Goal: Information Seeking & Learning: Understand process/instructions

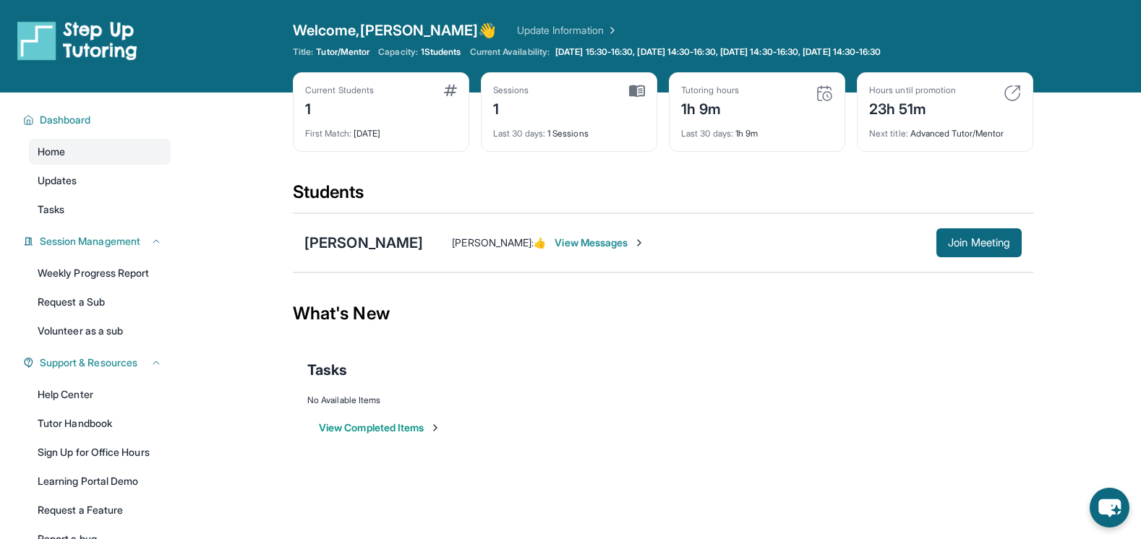
scroll to position [67, 0]
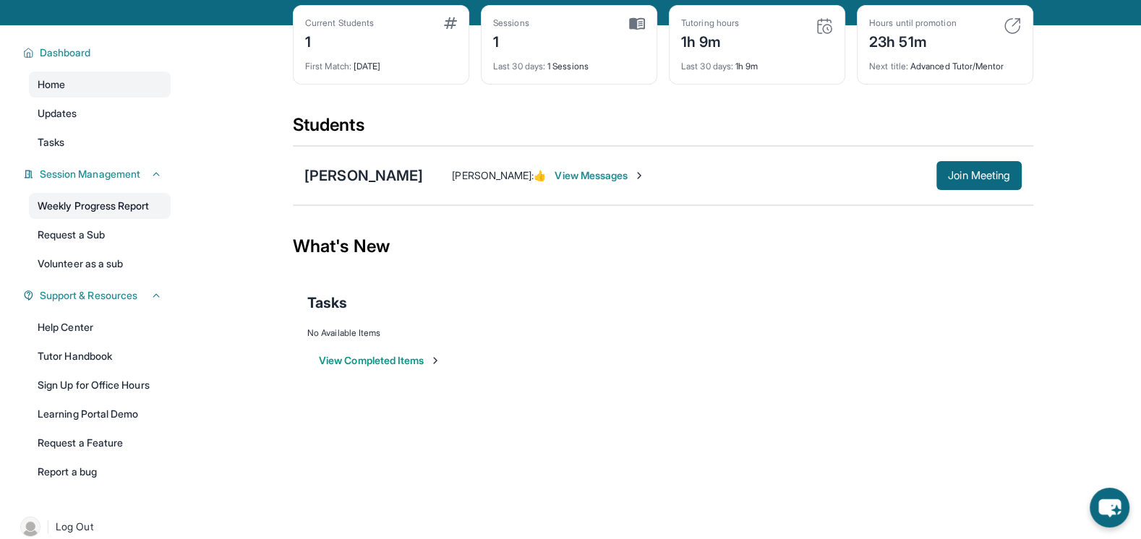
click at [119, 212] on link "Weekly Progress Report" at bounding box center [100, 206] width 142 height 26
click at [127, 416] on link "Learning Portal Demo" at bounding box center [100, 414] width 142 height 26
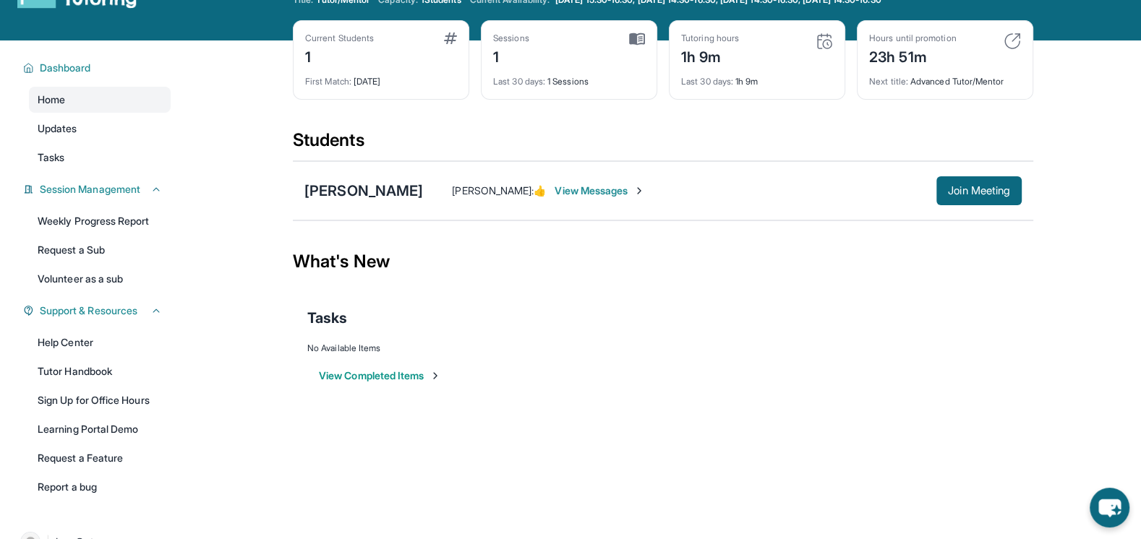
scroll to position [92, 0]
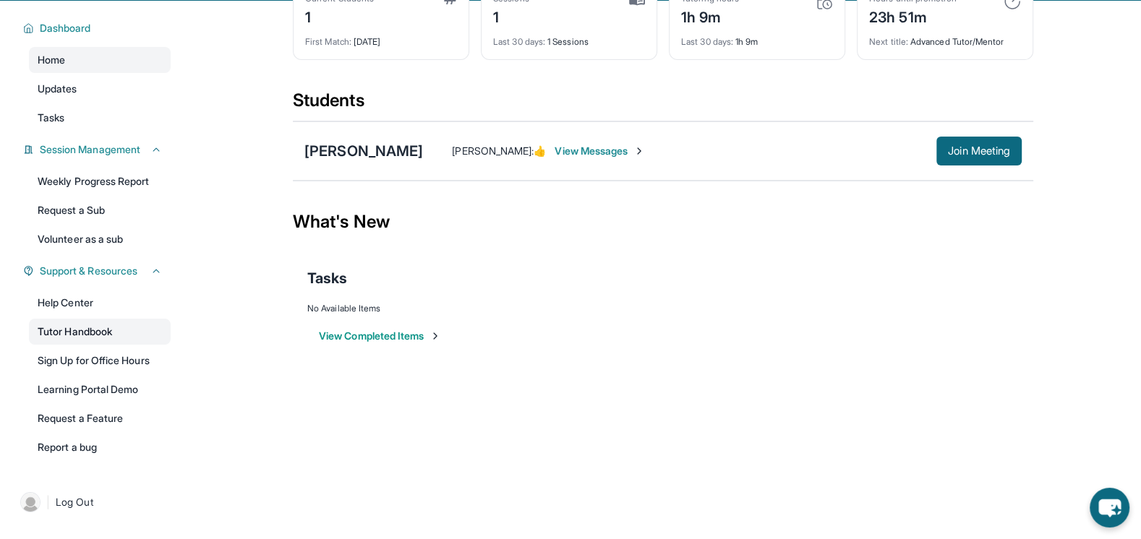
click at [90, 333] on link "Tutor Handbook" at bounding box center [100, 332] width 142 height 26
click at [83, 300] on link "Help Center" at bounding box center [100, 303] width 142 height 26
click at [72, 305] on link "Help Center" at bounding box center [100, 303] width 142 height 26
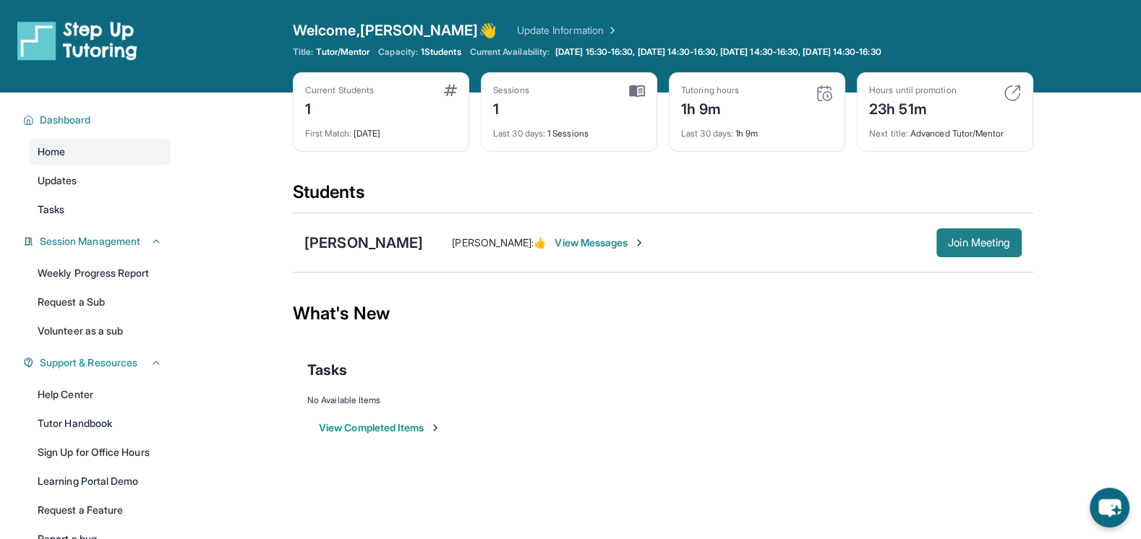
click at [976, 247] on span "Join Meeting" at bounding box center [979, 243] width 62 height 9
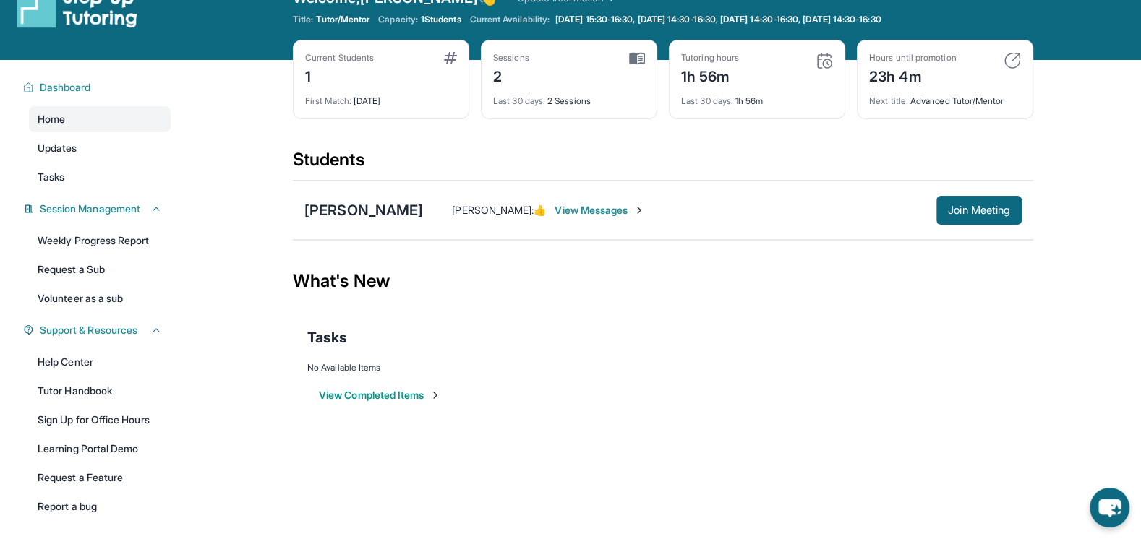
scroll to position [21, 0]
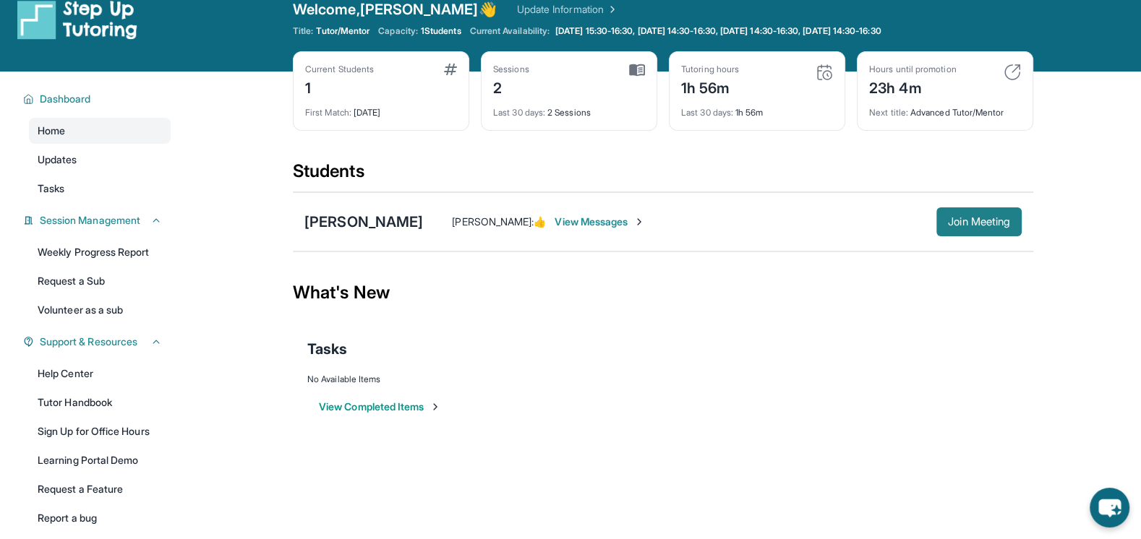
click at [995, 219] on span "Join Meeting" at bounding box center [979, 222] width 62 height 9
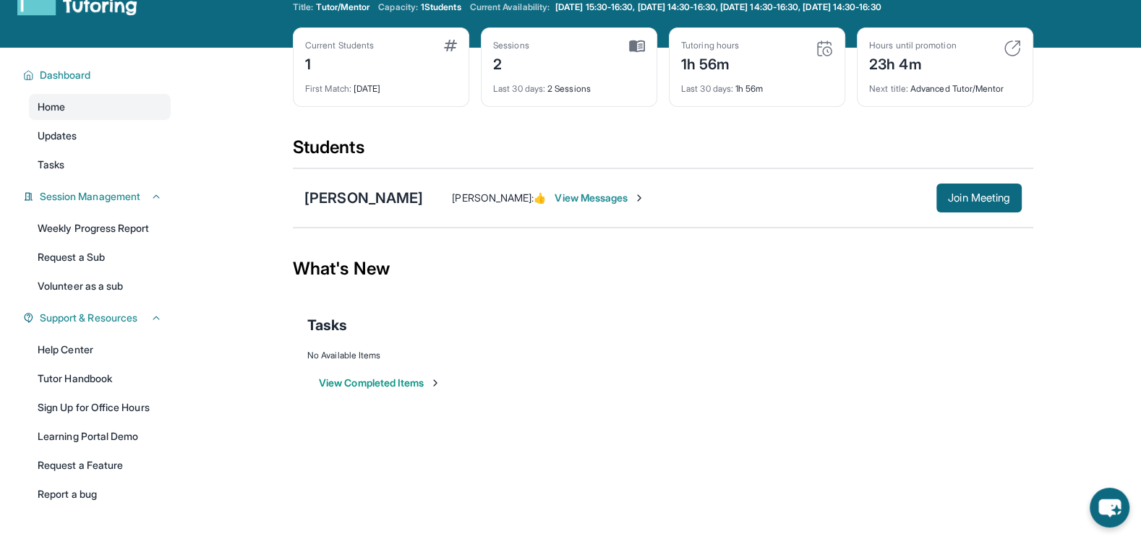
scroll to position [0, 0]
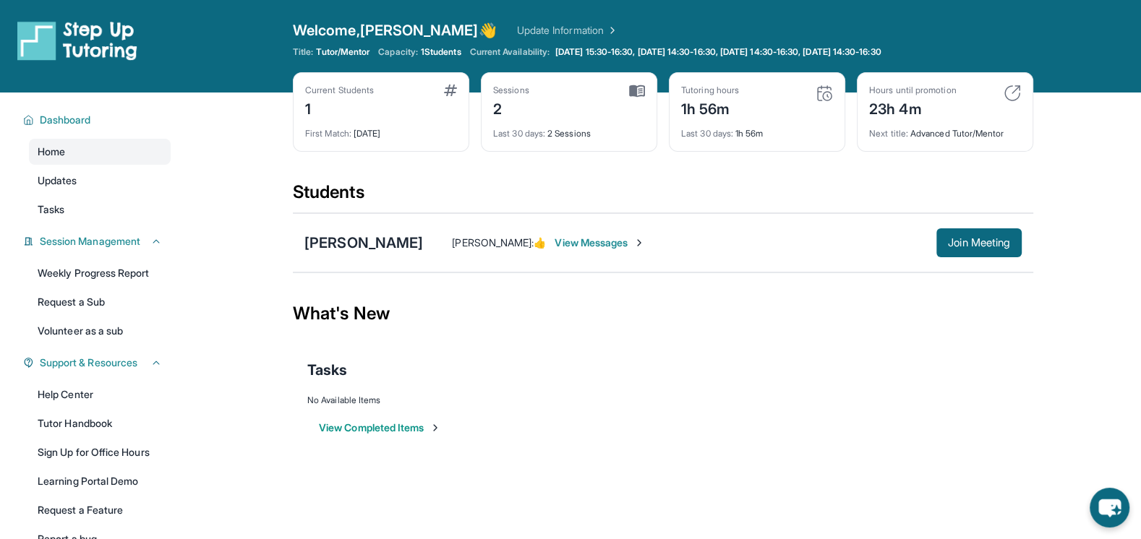
click at [526, 34] on link "Update Information" at bounding box center [567, 30] width 101 height 14
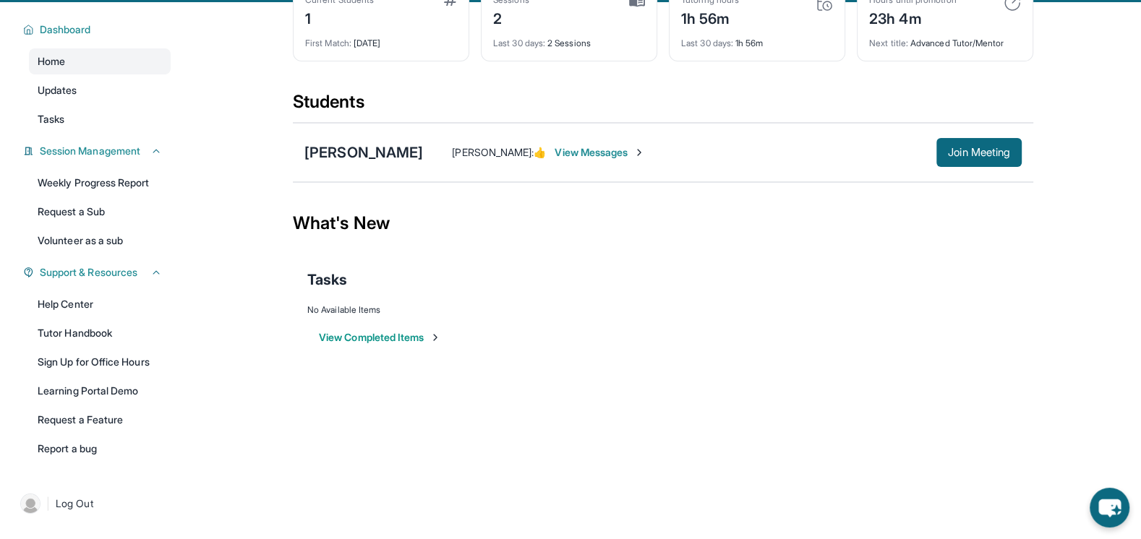
scroll to position [92, 0]
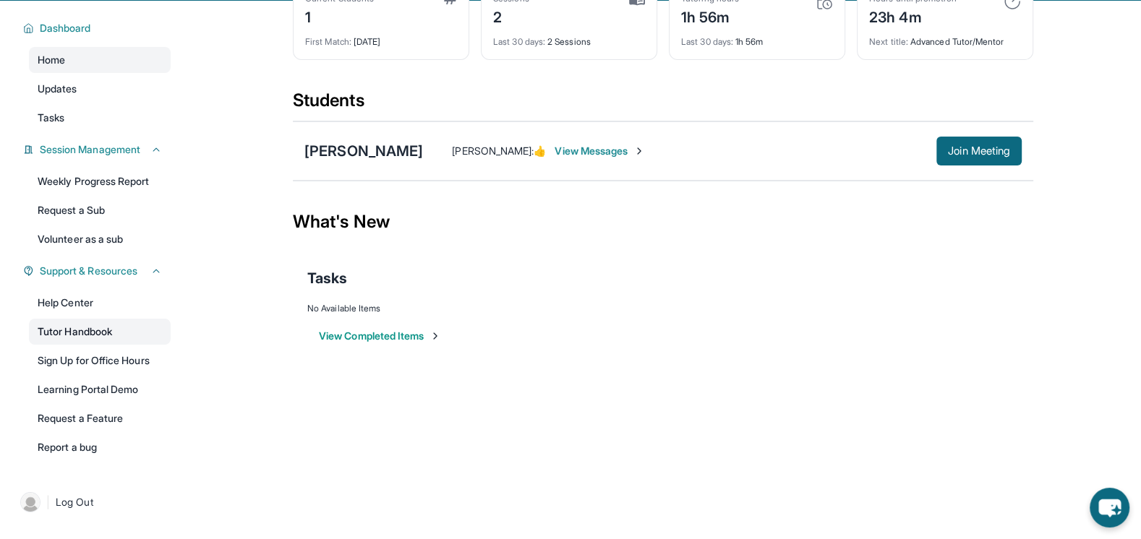
click at [78, 325] on link "Tutor Handbook" at bounding box center [100, 332] width 142 height 26
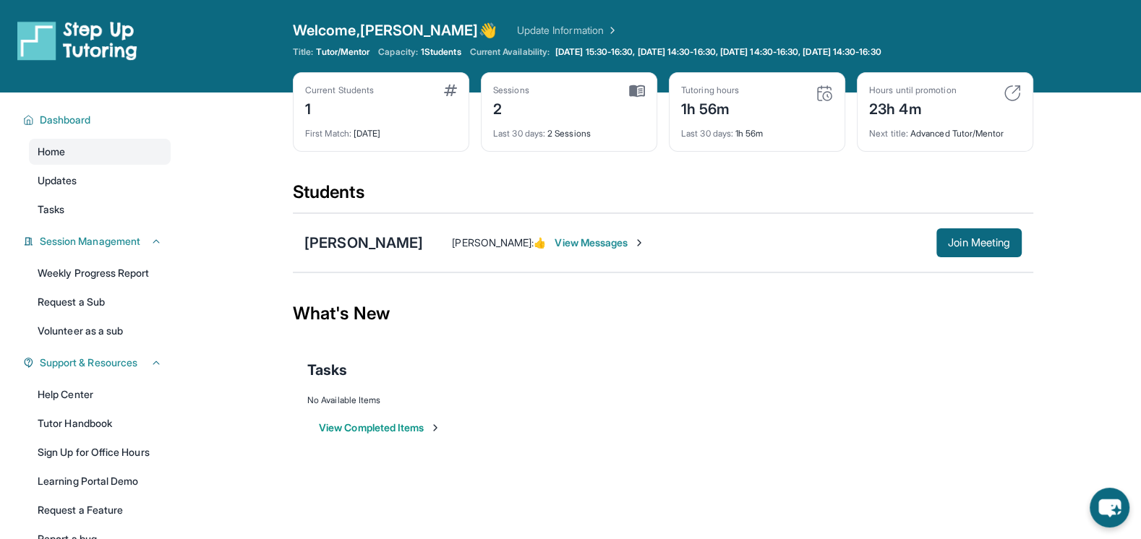
scroll to position [2, 0]
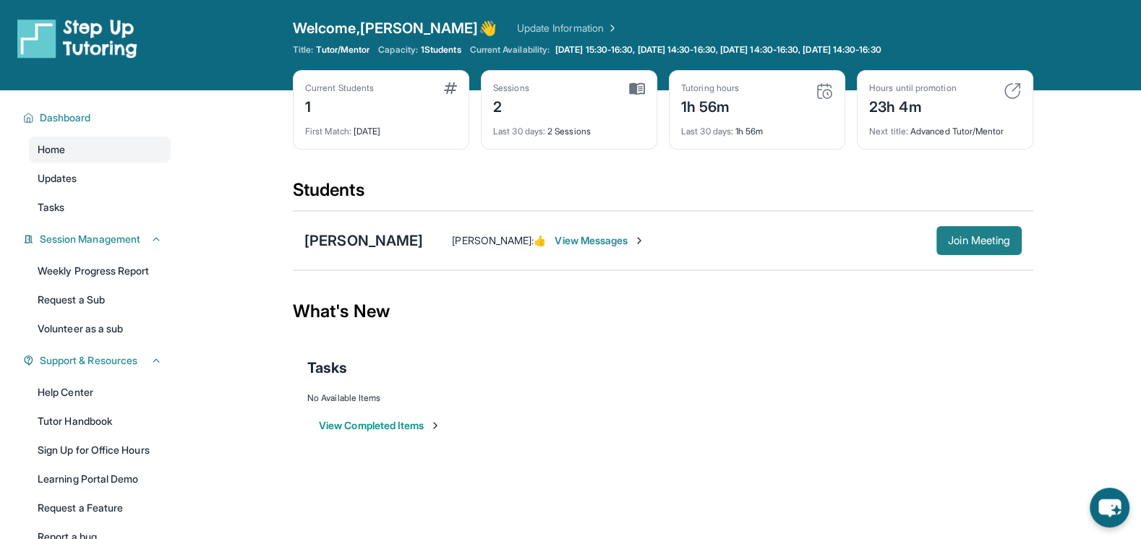
click at [960, 241] on span "Join Meeting" at bounding box center [979, 240] width 62 height 9
click at [91, 144] on link "Home" at bounding box center [100, 150] width 142 height 26
click at [68, 112] on span "Dashboard" at bounding box center [65, 118] width 51 height 14
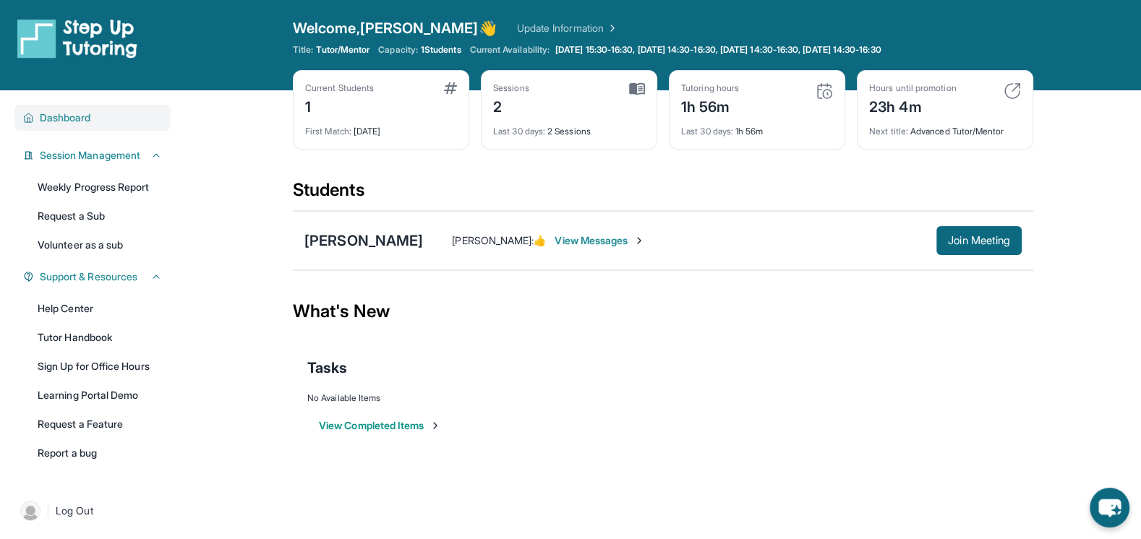
click at [82, 119] on span "Dashboard" at bounding box center [65, 118] width 51 height 14
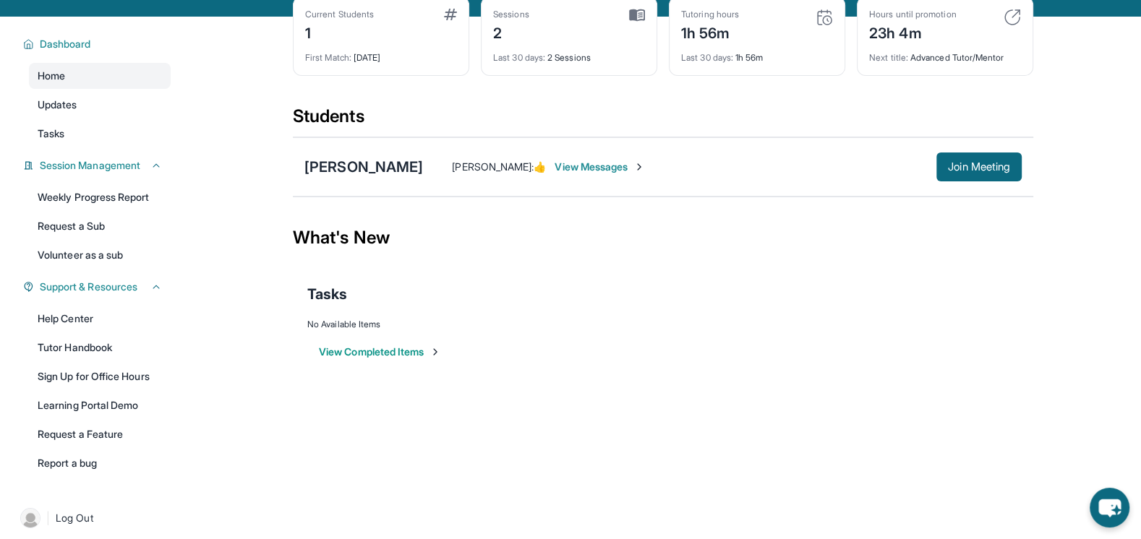
scroll to position [73, 0]
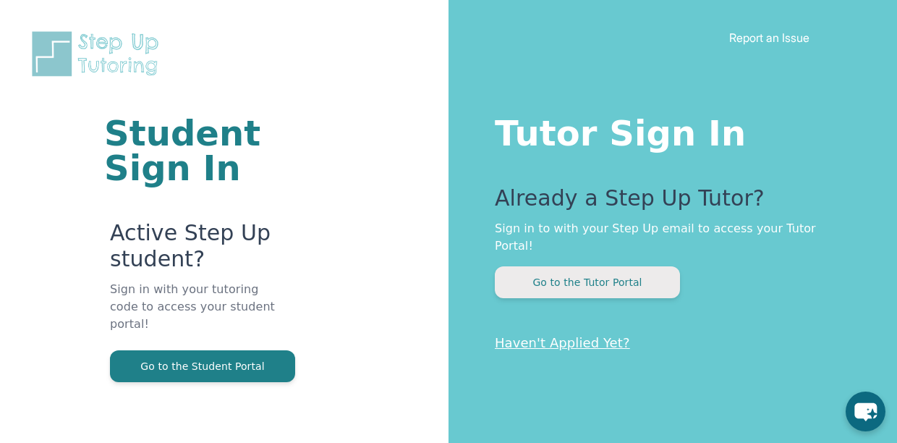
click at [601, 270] on button "Go to the Tutor Portal" at bounding box center [587, 282] width 185 height 32
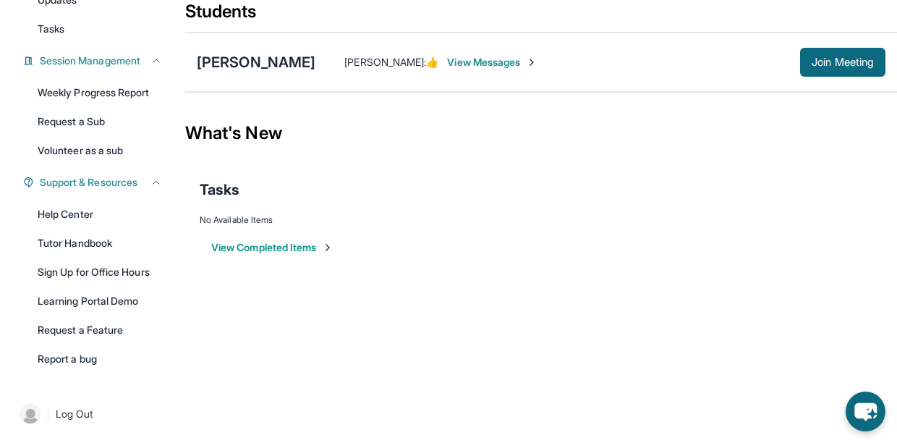
scroll to position [181, 0]
click at [105, 298] on link "Learning Portal Demo" at bounding box center [100, 300] width 142 height 26
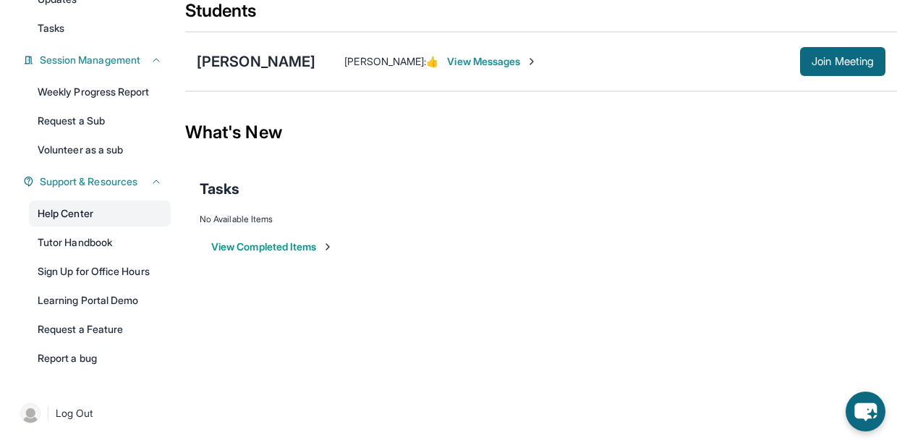
click at [79, 210] on link "Help Center" at bounding box center [100, 213] width 142 height 26
click at [85, 213] on link "Help Center" at bounding box center [100, 213] width 142 height 26
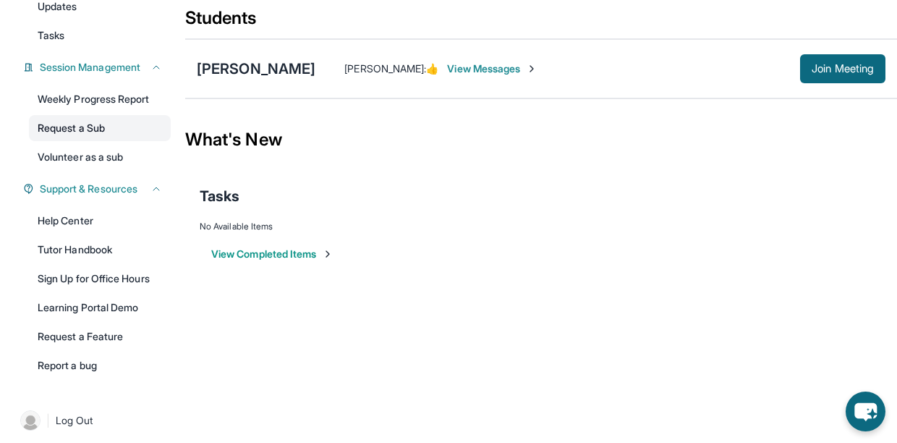
scroll to position [181, 0]
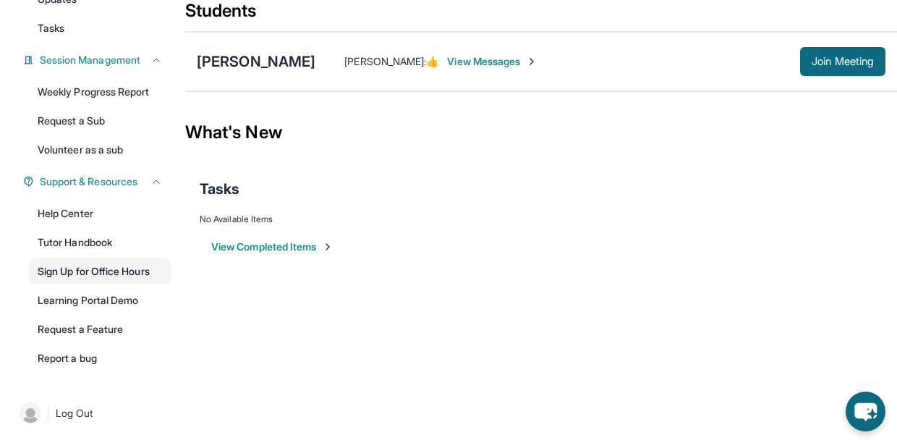
click at [142, 276] on link "Sign Up for Office Hours" at bounding box center [100, 271] width 142 height 26
click at [103, 239] on link "Tutor Handbook" at bounding box center [100, 242] width 142 height 26
